Goal: Check status: Check status

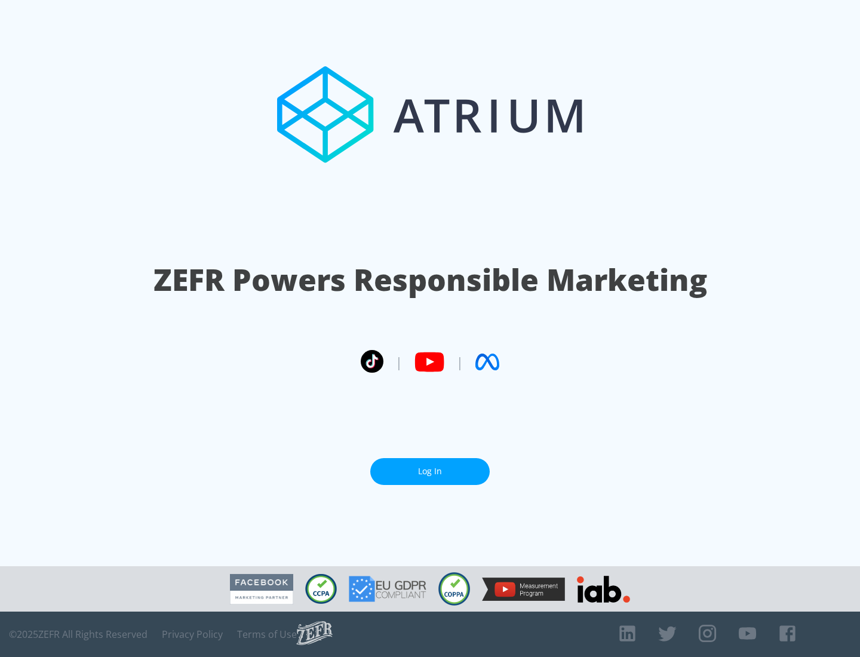
click at [430, 471] on link "Log In" at bounding box center [429, 471] width 119 height 27
